Goal: Task Accomplishment & Management: Manage account settings

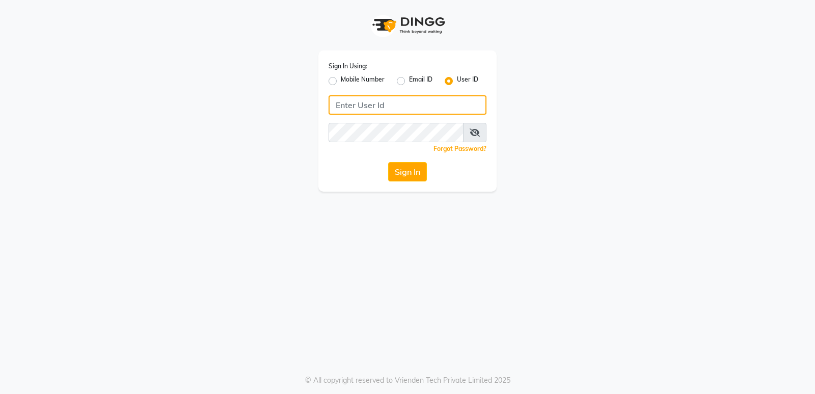
click at [423, 99] on input "Username" at bounding box center [407, 104] width 158 height 19
type input "etherealsalon"
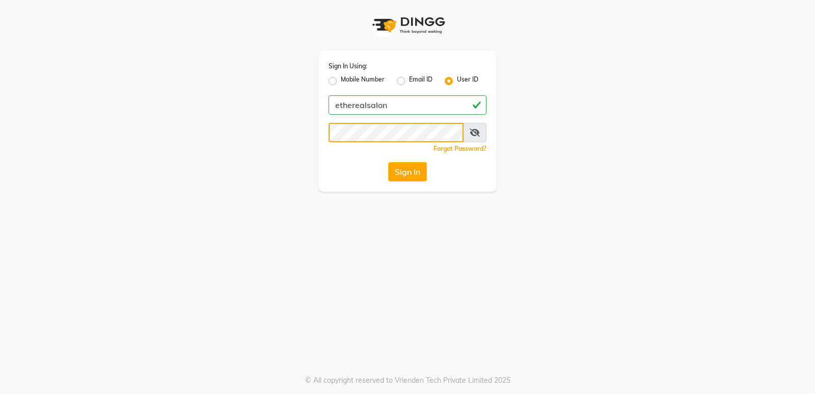
click at [388, 162] on button "Sign In" at bounding box center [407, 171] width 39 height 19
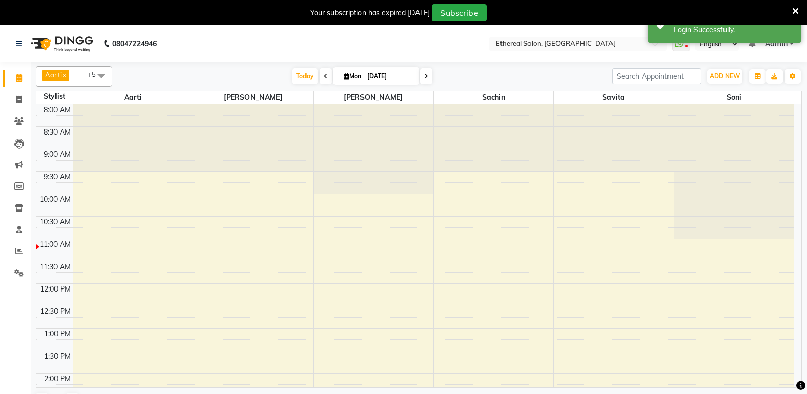
click at [797, 12] on icon at bounding box center [795, 11] width 7 height 9
